Goal: Navigation & Orientation: Find specific page/section

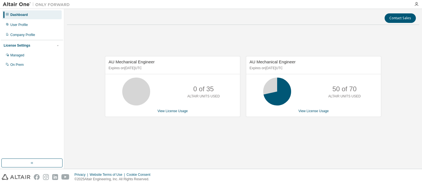
click at [329, 145] on div "AU Mechanical Engineer Expires on [DATE] UTC 0 of 35 ALTAIR UNITS USED View Lic…" at bounding box center [243, 89] width 352 height 120
